Goal: Transaction & Acquisition: Purchase product/service

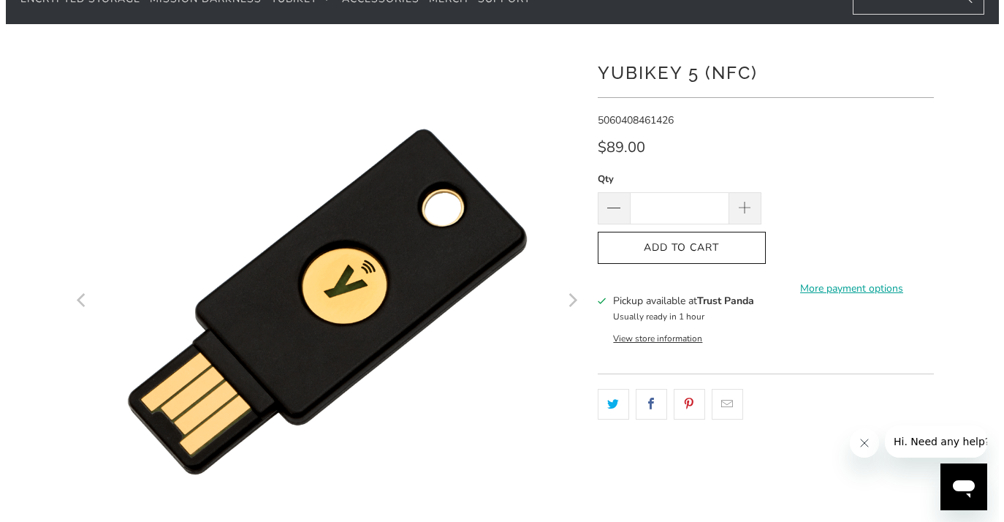
scroll to position [40, 0]
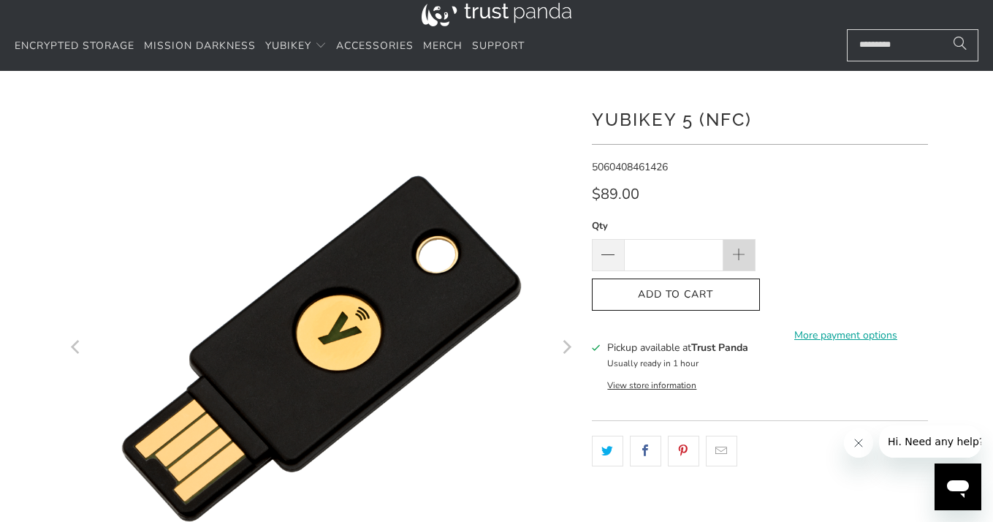
click at [746, 250] on span at bounding box center [739, 256] width 16 height 16
click at [743, 250] on span at bounding box center [739, 256] width 16 height 16
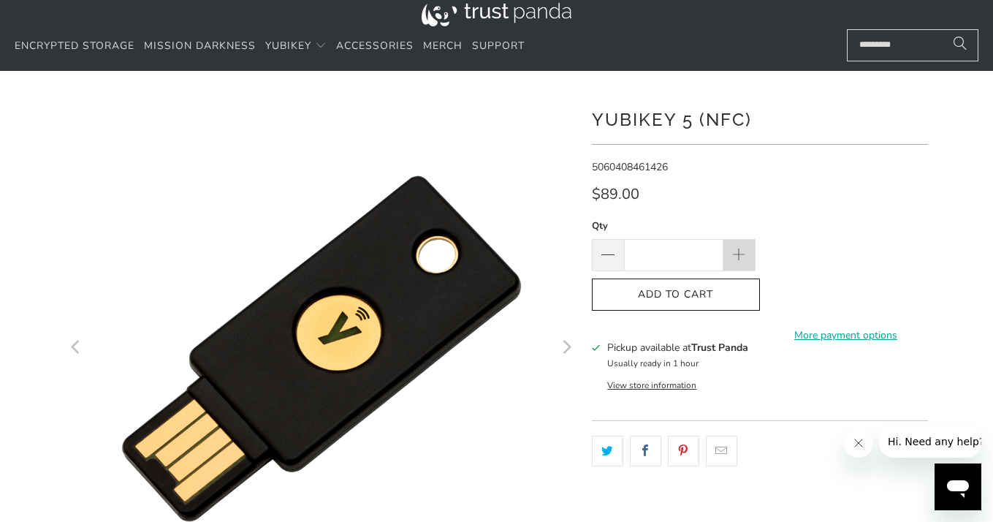
click at [743, 250] on span at bounding box center [739, 256] width 16 height 16
type input "**"
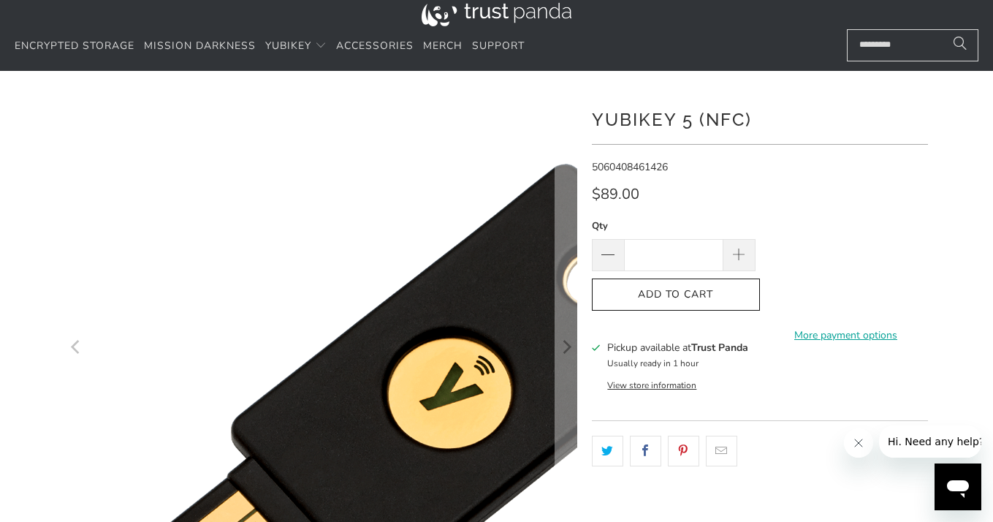
click at [98, 201] on img at bounding box center [424, 416] width 748 height 748
